Goal: Task Accomplishment & Management: Manage account settings

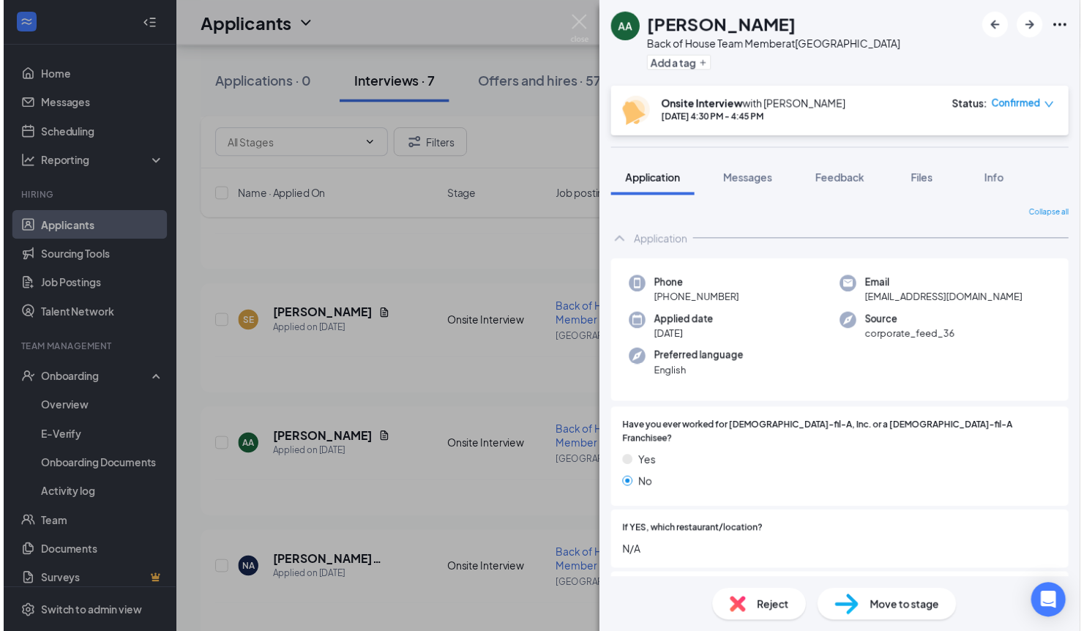
scroll to position [275, 0]
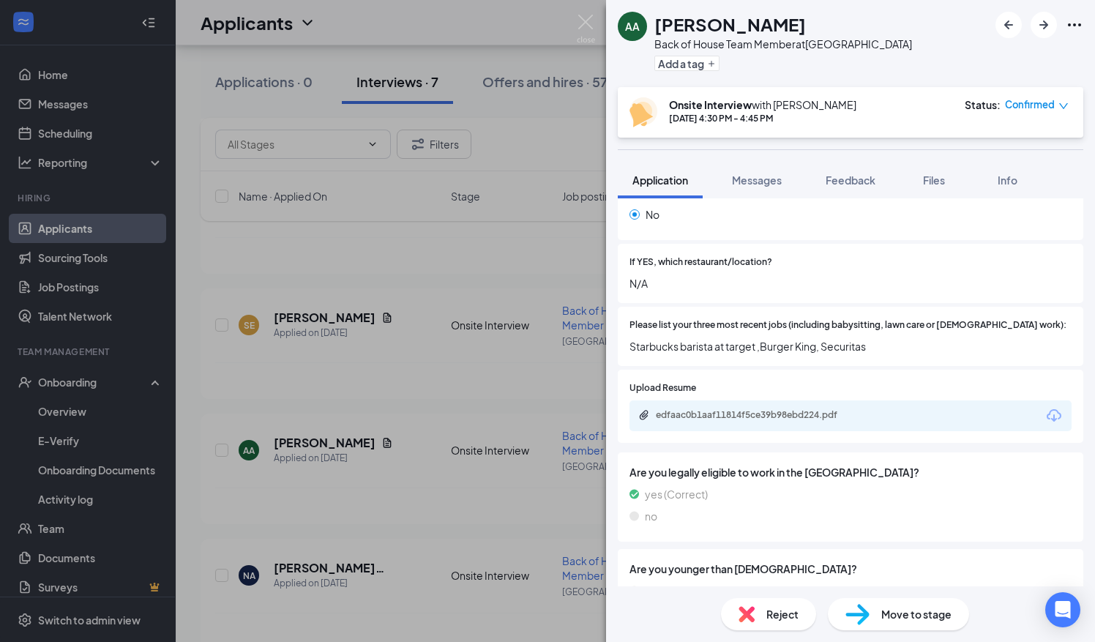
click at [397, 395] on div "AA [PERSON_NAME] Back of House Team Member at [GEOGRAPHIC_DATA] Add a tag Onsit…" at bounding box center [547, 321] width 1095 height 642
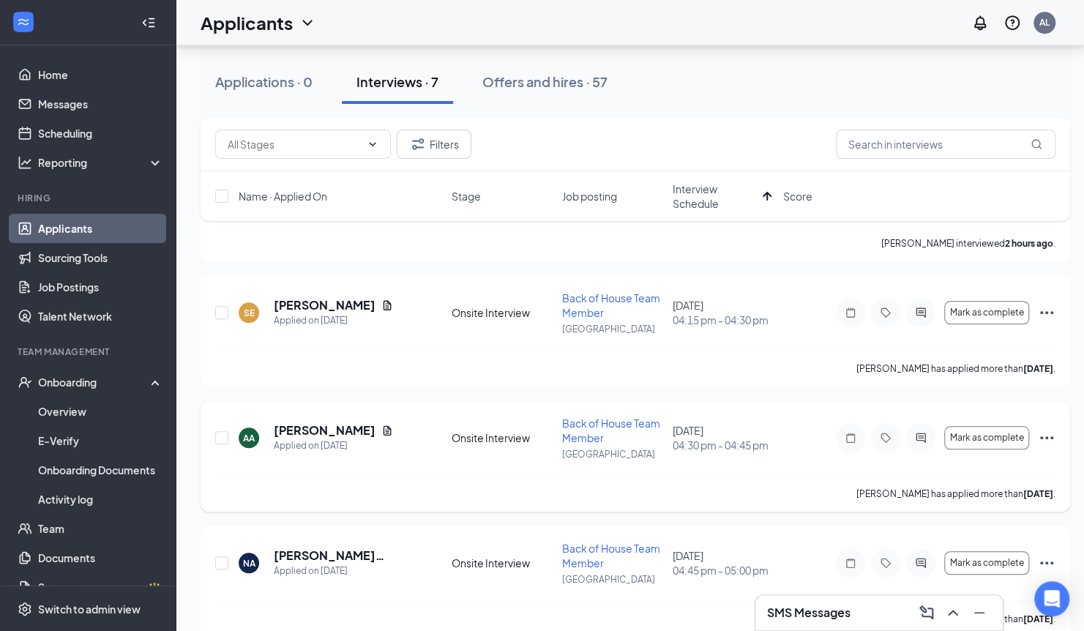
scroll to position [589, 0]
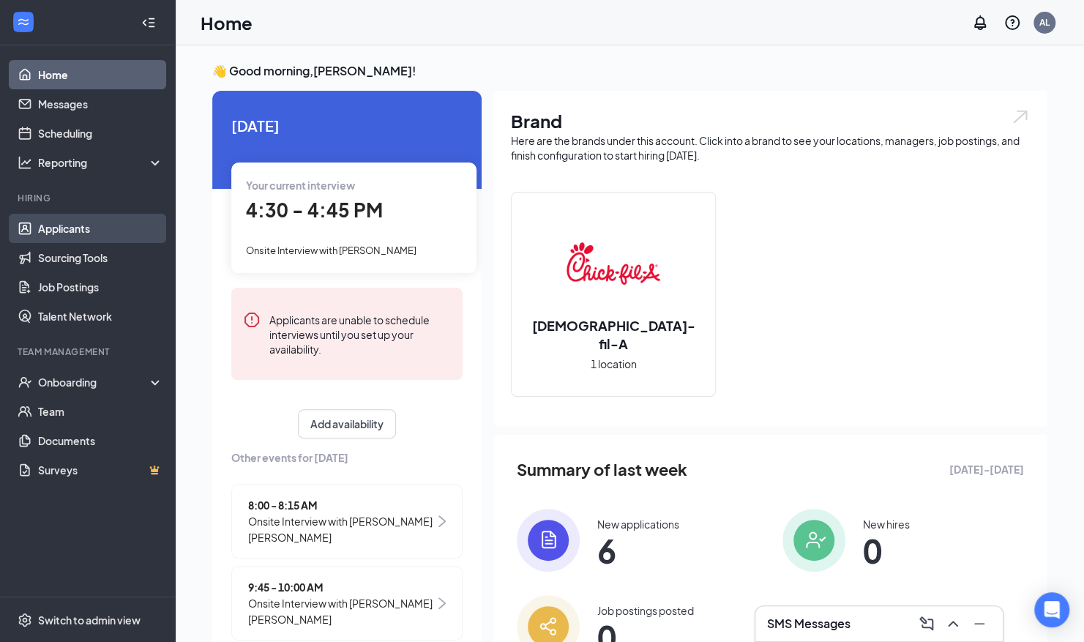
click at [66, 234] on link "Applicants" at bounding box center [100, 228] width 125 height 29
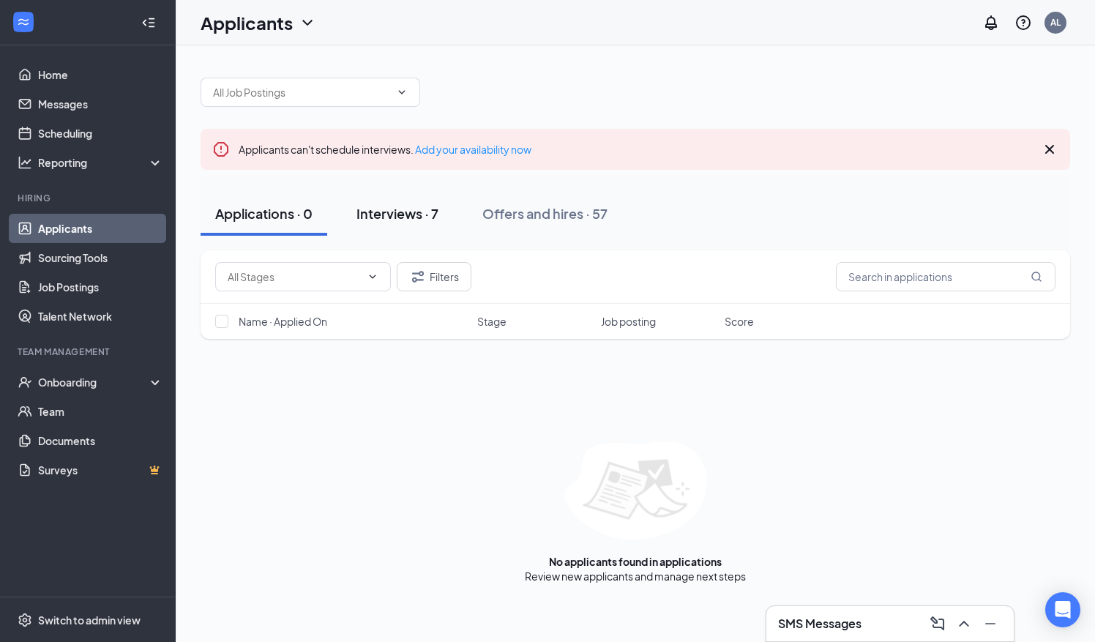
click at [428, 224] on button "Interviews · 7" at bounding box center [397, 214] width 111 height 44
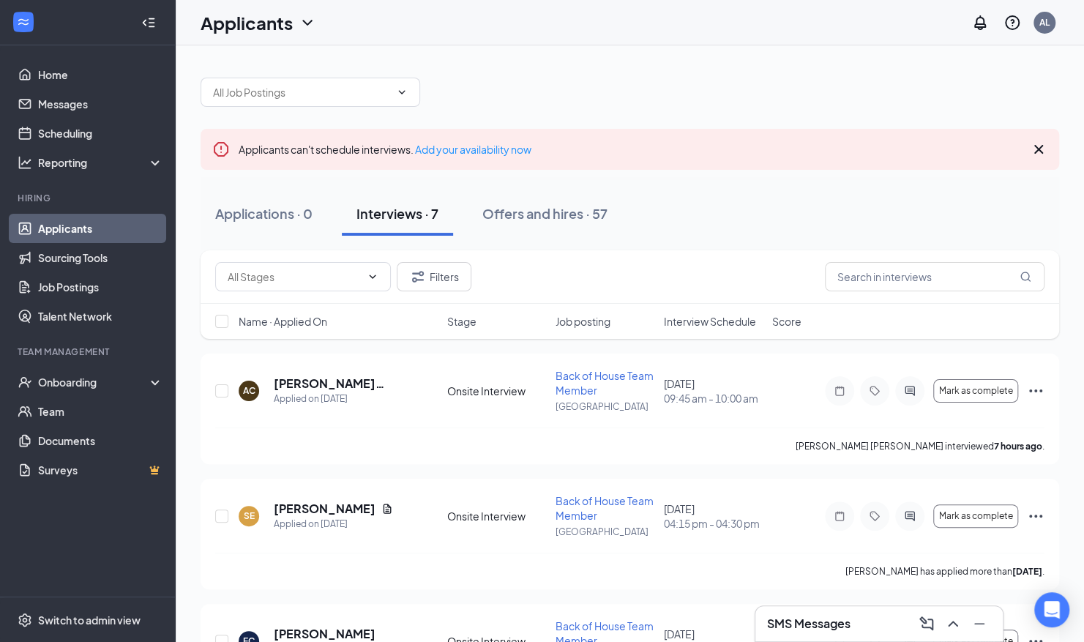
click at [695, 329] on div "Name · Applied On Stage Job posting Interview Schedule Score" at bounding box center [630, 321] width 859 height 35
click at [702, 318] on span "Interview Schedule" at bounding box center [710, 321] width 92 height 15
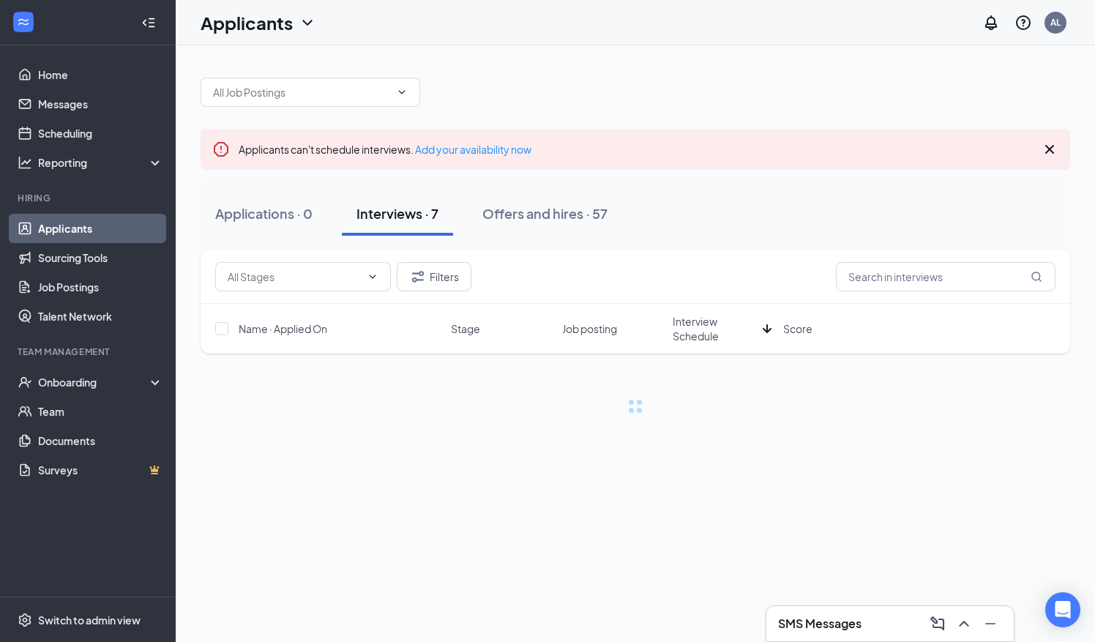
click at [702, 318] on span "Interview Schedule" at bounding box center [715, 328] width 84 height 29
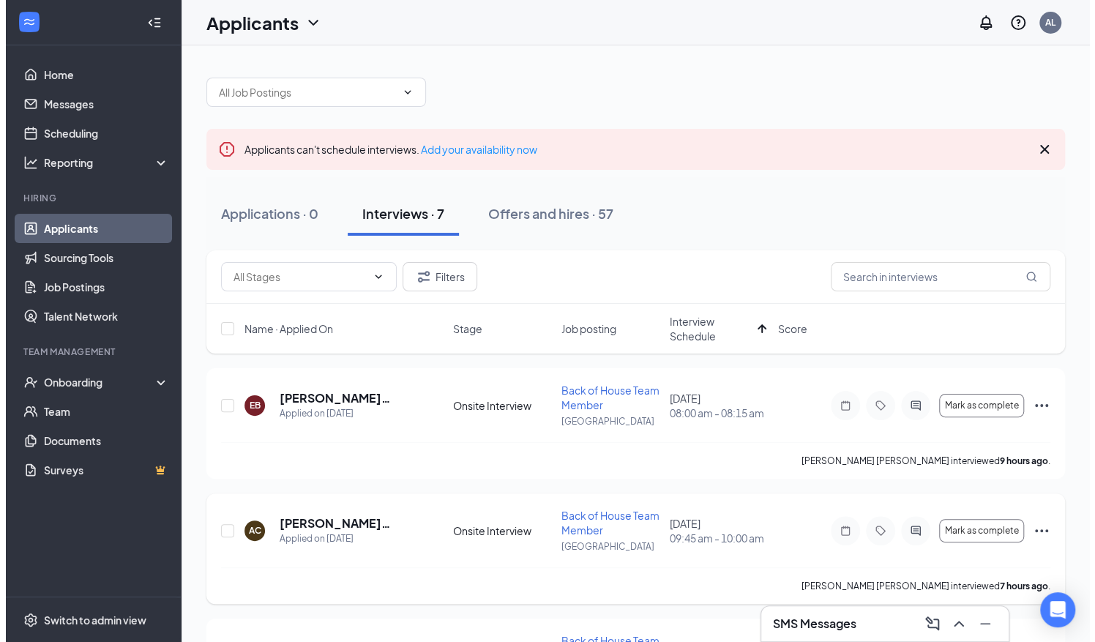
scroll to position [602, 0]
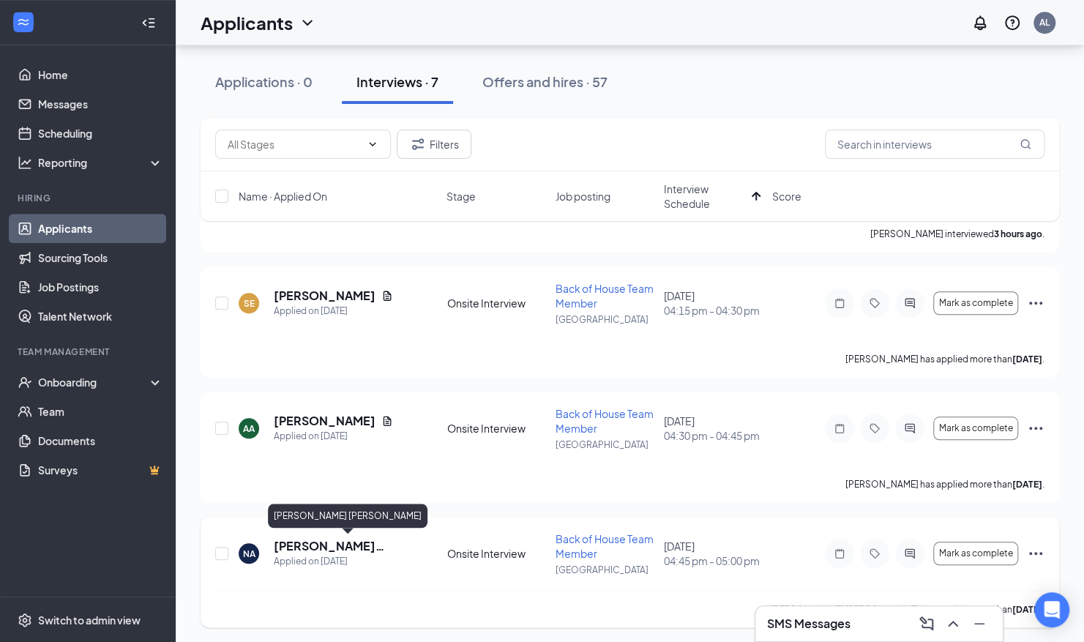
click at [369, 543] on h5 "[PERSON_NAME] [PERSON_NAME]" at bounding box center [340, 546] width 133 height 16
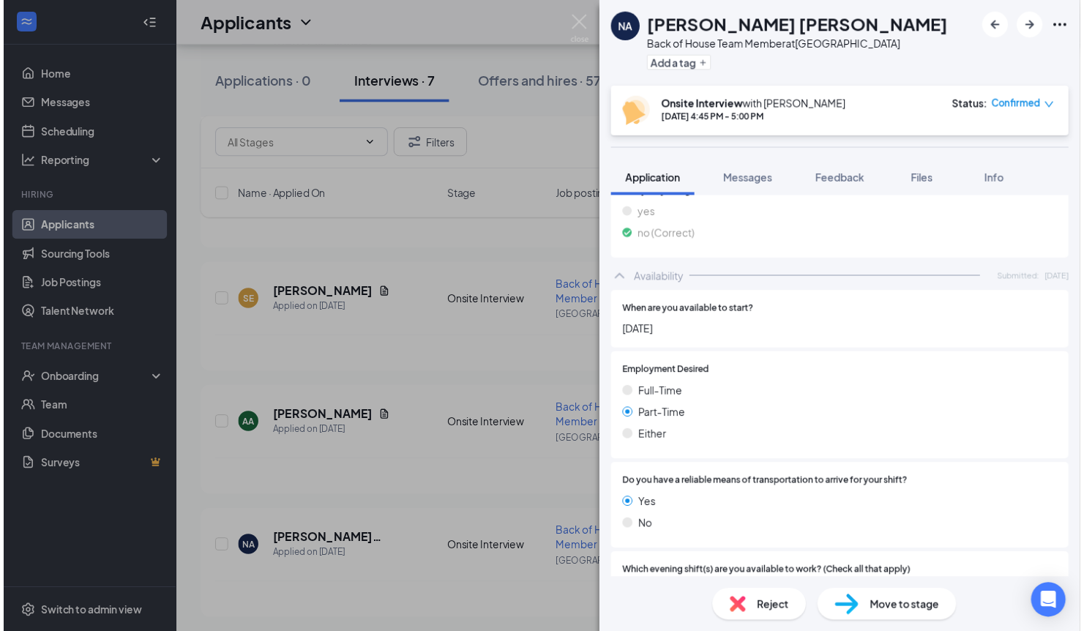
scroll to position [723, 0]
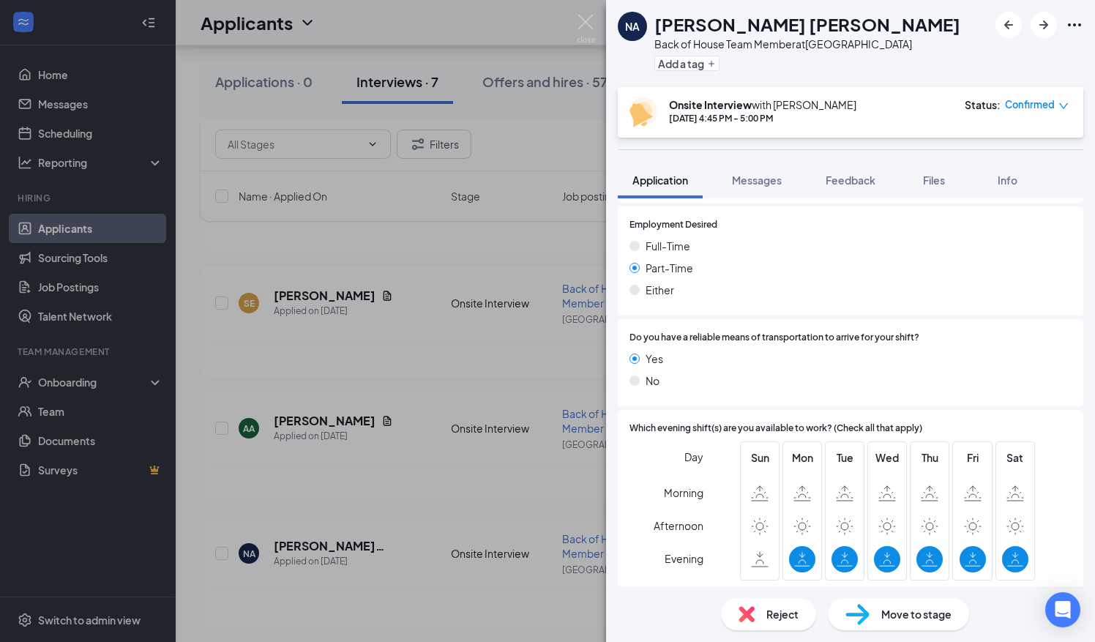
click at [461, 384] on div "[PERSON_NAME] [PERSON_NAME] Back of House Team Member at [GEOGRAPHIC_DATA] Add …" at bounding box center [547, 321] width 1095 height 642
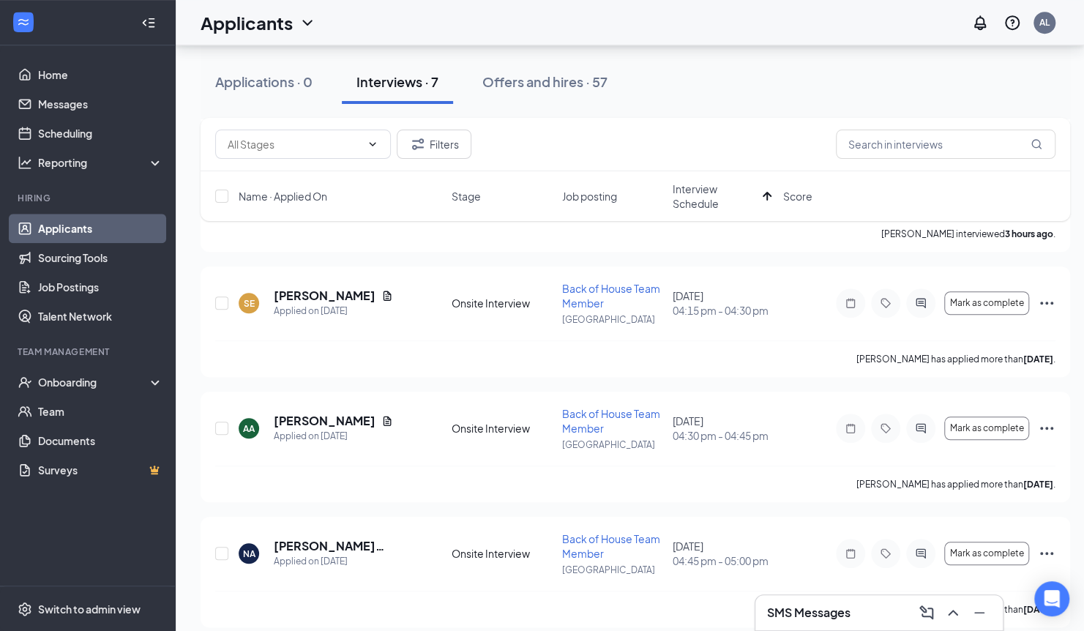
scroll to position [613, 0]
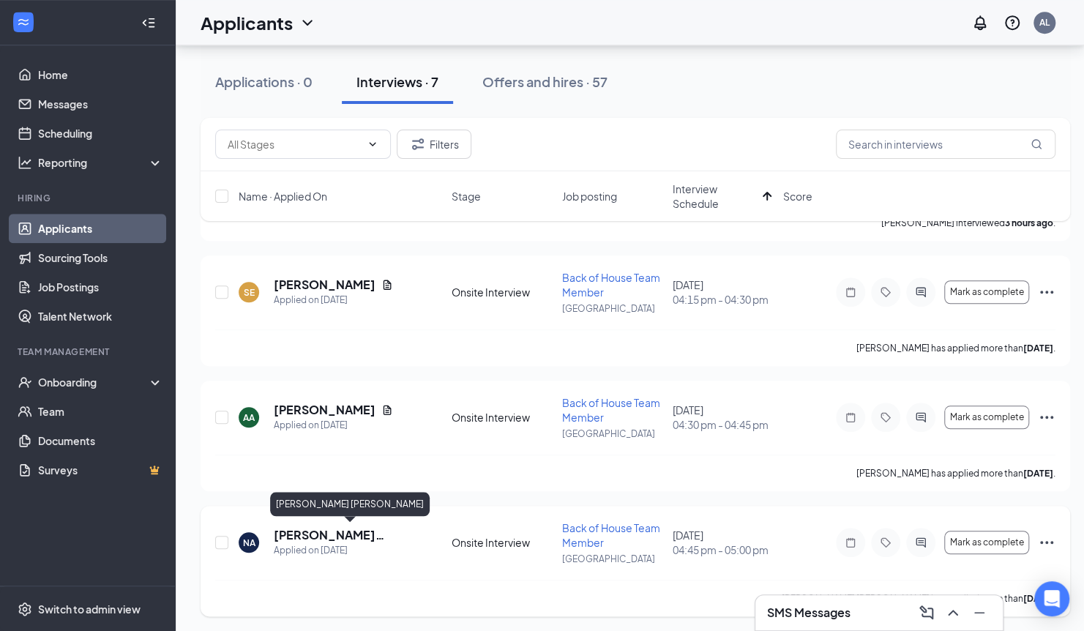
click at [333, 527] on h5 "[PERSON_NAME] [PERSON_NAME]" at bounding box center [343, 535] width 138 height 16
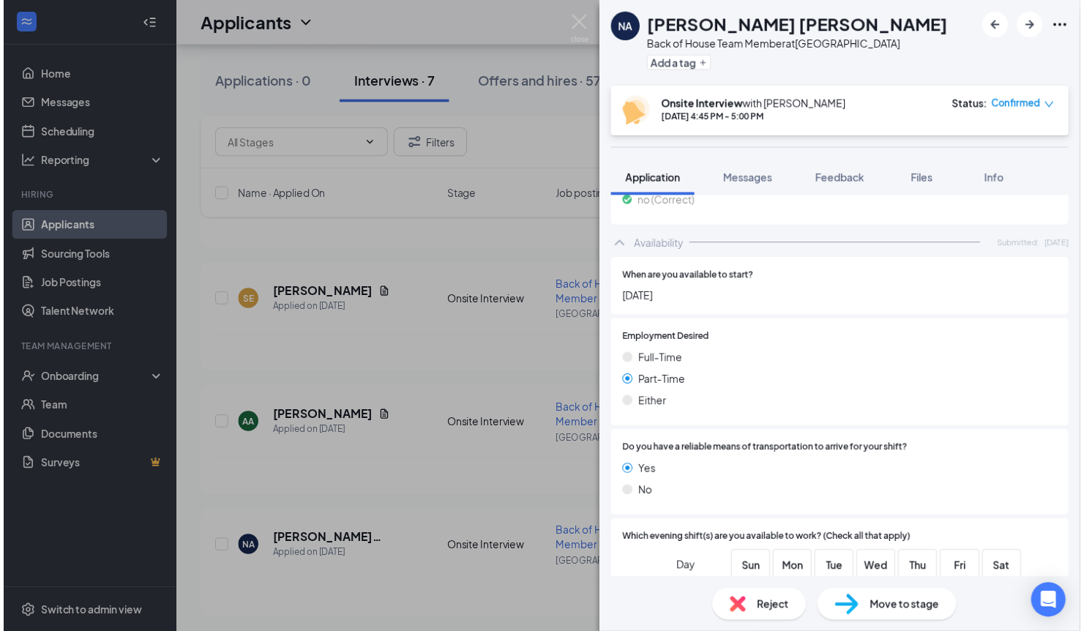
scroll to position [723, 0]
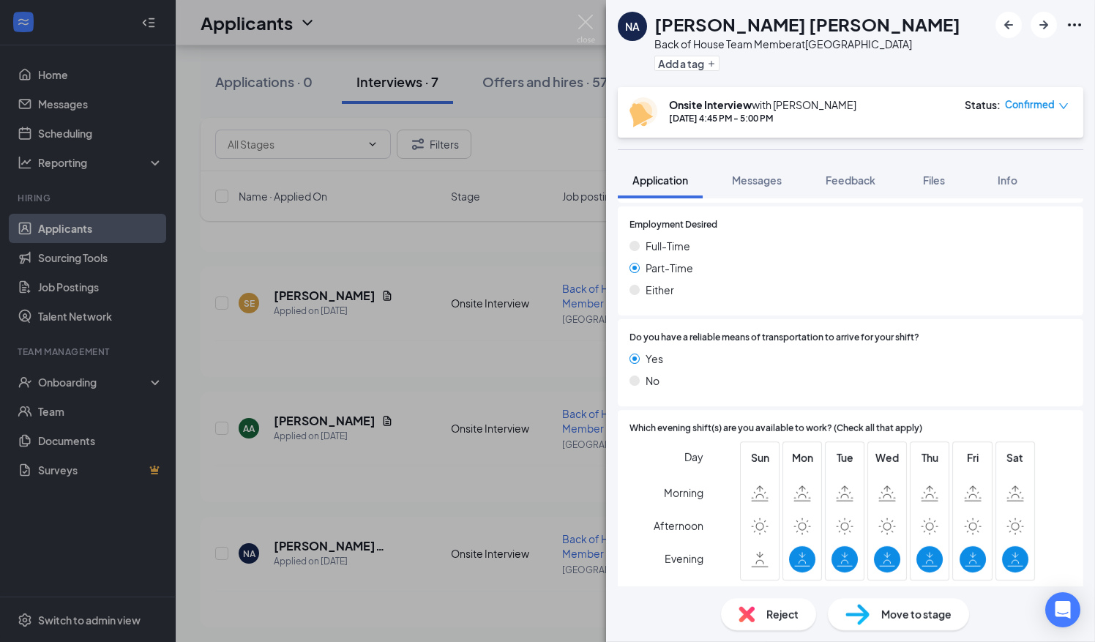
click at [482, 398] on div "[PERSON_NAME] [PERSON_NAME] Back of House Team Member at [GEOGRAPHIC_DATA] Add …" at bounding box center [547, 321] width 1095 height 642
